Goal: Find specific page/section: Find specific page/section

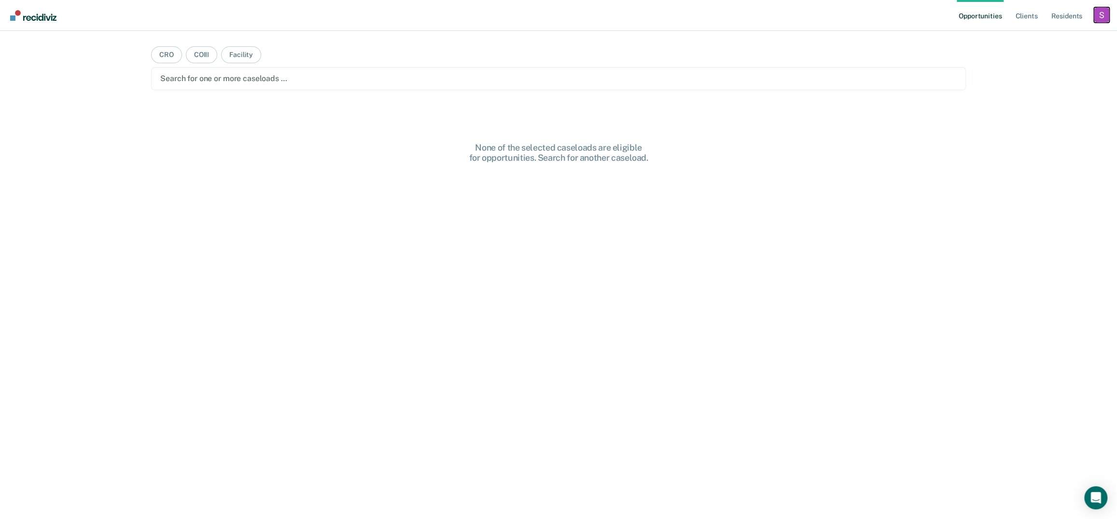
click at [1101, 20] on div "Profile dropdown button" at bounding box center [1101, 14] width 15 height 15
click at [1050, 38] on link "Profile" at bounding box center [1063, 39] width 78 height 8
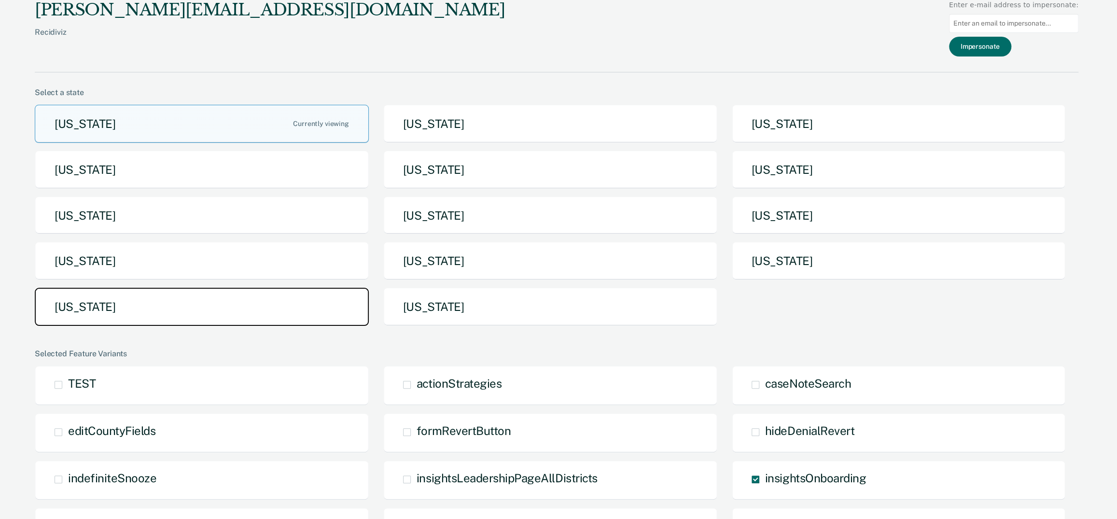
click at [135, 311] on button "[US_STATE]" at bounding box center [202, 307] width 334 height 38
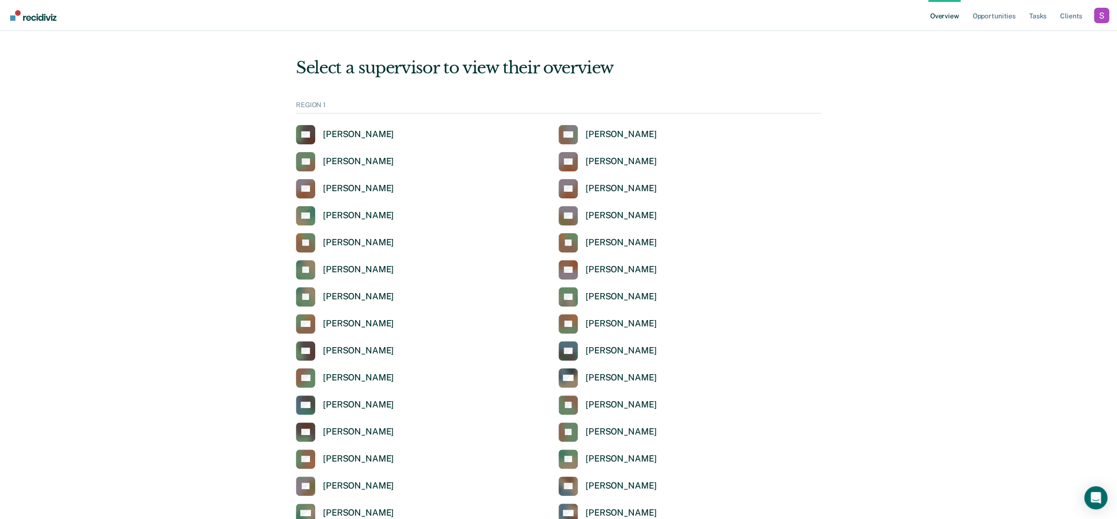
scroll to position [2857, 0]
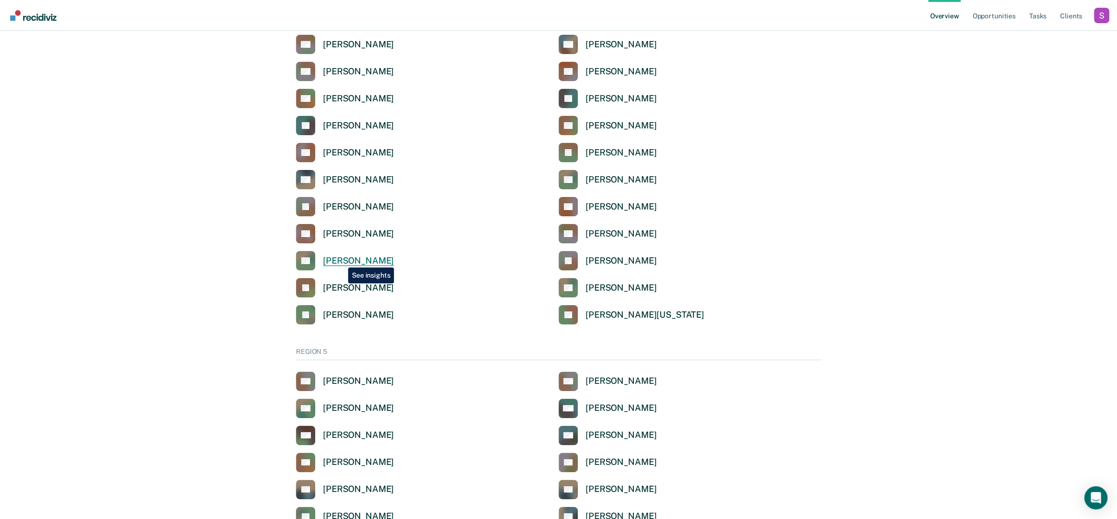
click at [341, 260] on div "[PERSON_NAME]" at bounding box center [358, 260] width 71 height 11
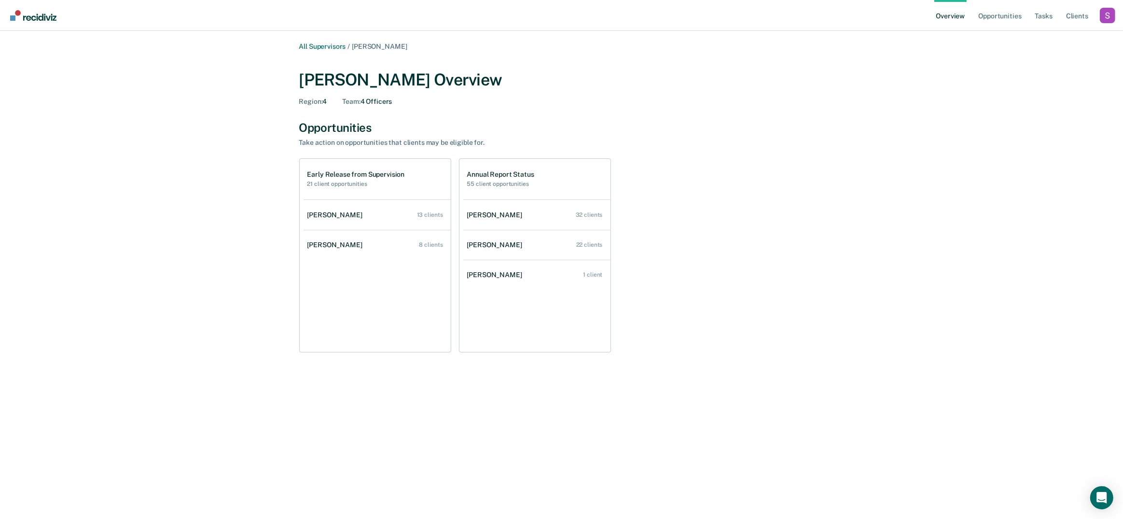
click at [1031, 15] on ul "Overview Opportunities Tasks Client s" at bounding box center [1017, 15] width 166 height 31
click at [1036, 15] on link "Tasks" at bounding box center [1043, 15] width 21 height 31
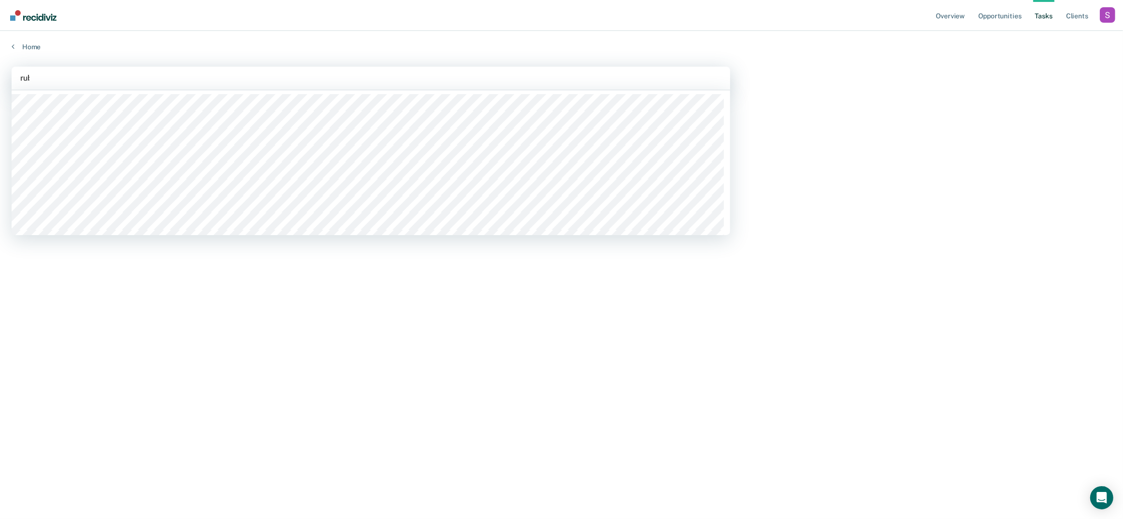
type input "ruby"
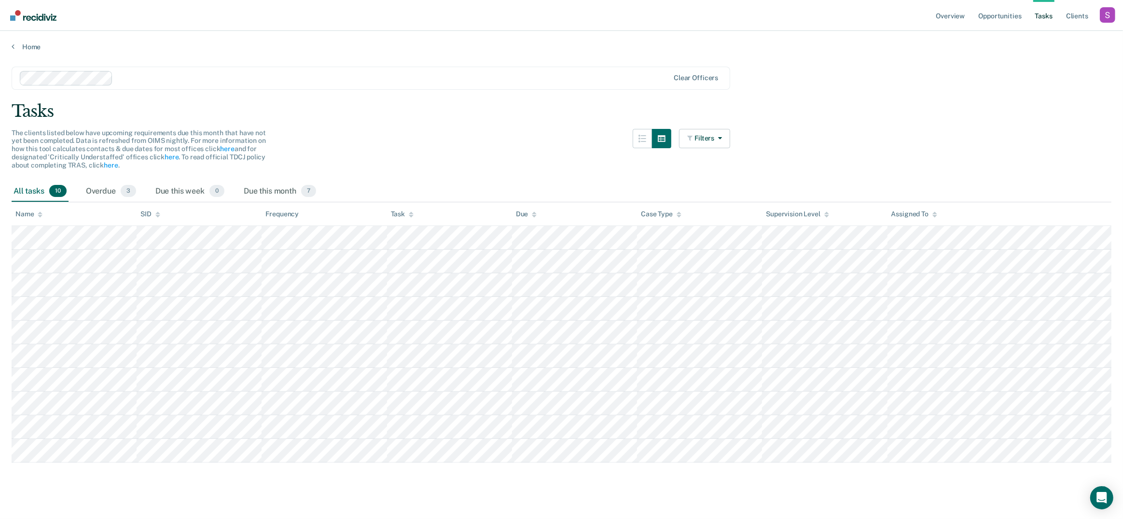
click at [852, 108] on div "Tasks" at bounding box center [562, 111] width 1100 height 20
